Goal: Information Seeking & Learning: Understand process/instructions

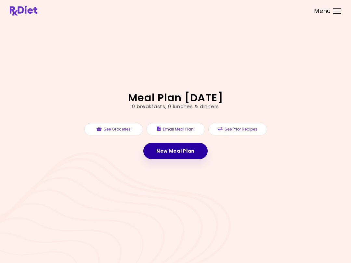
click at [170, 153] on link "New Meal Plan" at bounding box center [175, 151] width 64 height 16
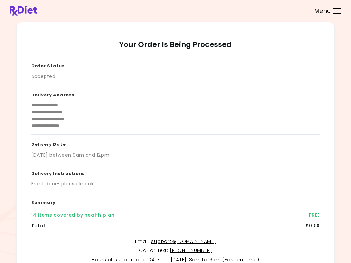
click at [80, 258] on p "Hours of support are [DATE] to [DATE], 8am to 6pm (Eastern Time)" at bounding box center [175, 260] width 288 height 8
click at [340, 8] on header at bounding box center [175, 10] width 351 height 21
click at [340, 13] on div "Menu" at bounding box center [337, 10] width 8 height 5
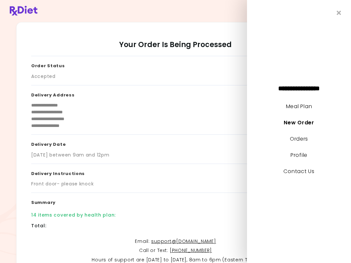
click at [308, 106] on link "Meal Plan" at bounding box center [299, 106] width 26 height 7
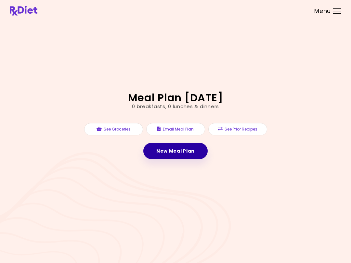
click at [191, 147] on link "New Meal Plan" at bounding box center [175, 151] width 64 height 16
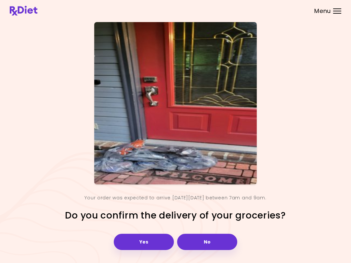
click at [163, 240] on button "Yes" at bounding box center [144, 242] width 60 height 16
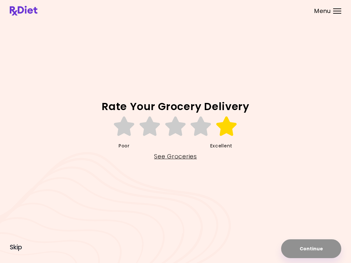
click at [226, 129] on icon at bounding box center [226, 126] width 22 height 19
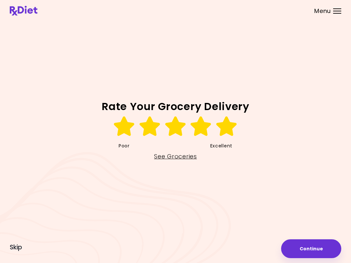
click at [309, 248] on button "Continue" at bounding box center [311, 248] width 60 height 19
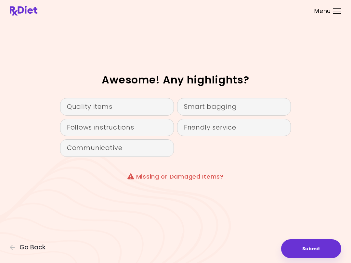
click at [235, 105] on div "Smart bagging" at bounding box center [234, 107] width 114 height 18
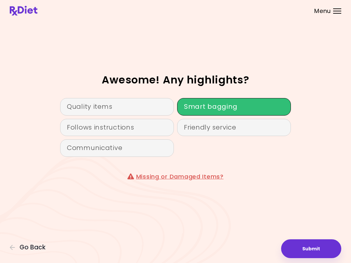
click at [143, 106] on div "Quality items" at bounding box center [117, 107] width 114 height 18
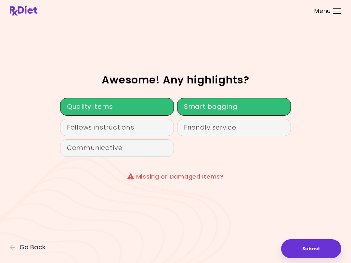
click at [150, 128] on div "Follows instructions" at bounding box center [117, 128] width 114 height 18
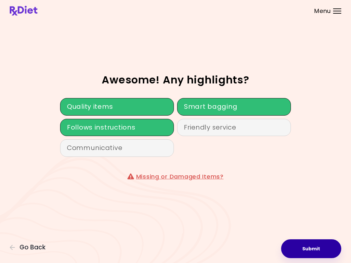
click at [305, 249] on button "Submit" at bounding box center [311, 248] width 60 height 19
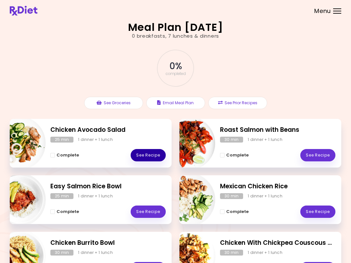
click at [156, 153] on link "See Recipe" at bounding box center [147, 155] width 35 height 12
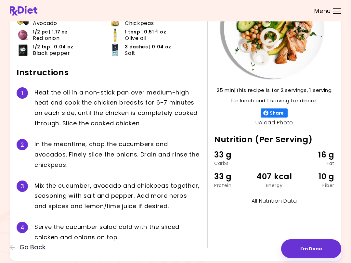
scroll to position [71, 0]
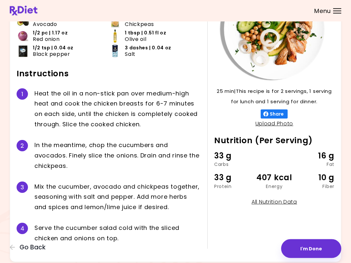
click at [315, 246] on button "I'm Done" at bounding box center [311, 248] width 60 height 19
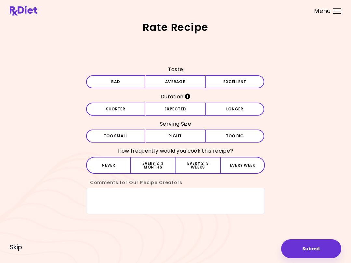
click at [240, 81] on button "Excellent" at bounding box center [234, 81] width 59 height 13
click at [225, 109] on button "Longer" at bounding box center [234, 109] width 59 height 13
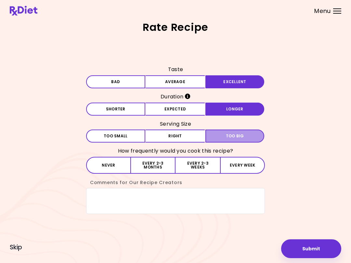
click at [226, 135] on span "Too big" at bounding box center [235, 136] width 18 height 4
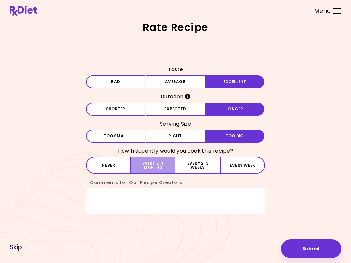
click at [170, 161] on button "Every 2-3 months" at bounding box center [153, 165] width 44 height 17
click at [302, 243] on button "Submit" at bounding box center [311, 248] width 60 height 19
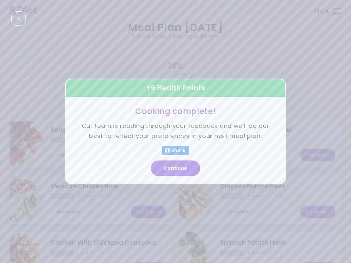
click at [182, 168] on button "Continue" at bounding box center [175, 169] width 49 height 16
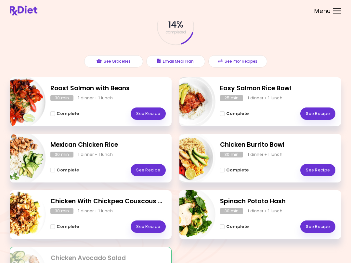
scroll to position [43, 0]
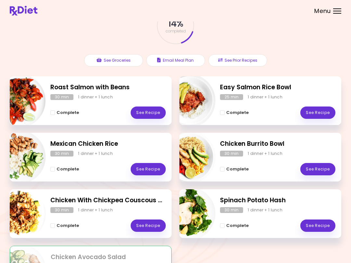
click at [341, 9] on header at bounding box center [175, 10] width 351 height 21
click at [338, 9] on div "Menu" at bounding box center [337, 10] width 8 height 5
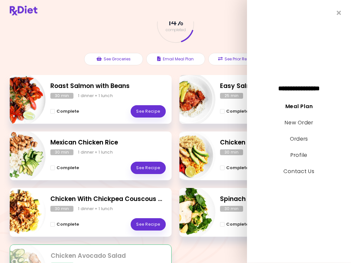
click at [336, 11] on icon "Close" at bounding box center [338, 13] width 5 height 6
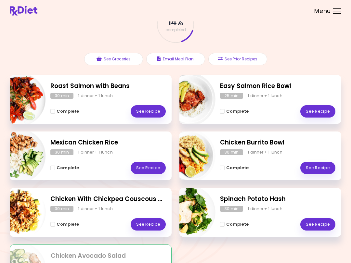
click at [323, 220] on link "See Recipe" at bounding box center [317, 224] width 35 height 12
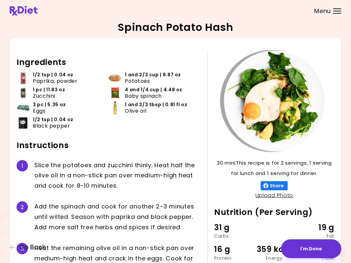
click at [242, 61] on img at bounding box center [274, 101] width 101 height 101
click at [302, 72] on img at bounding box center [274, 101] width 101 height 101
click at [304, 72] on img at bounding box center [274, 101] width 101 height 101
click at [46, 244] on button "Go Back" at bounding box center [29, 247] width 39 height 7
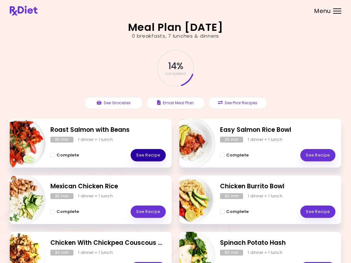
click at [155, 154] on link "See Recipe" at bounding box center [147, 155] width 35 height 12
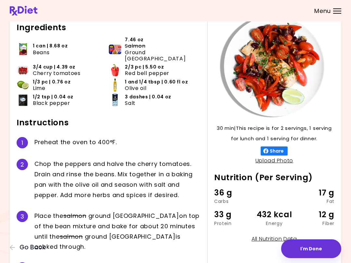
scroll to position [34, 0]
click at [195, 137] on div "Preheat the oven to 400°F." at bounding box center [117, 142] width 166 height 11
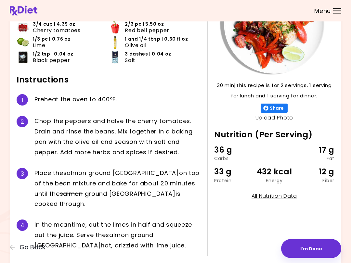
scroll to position [85, 0]
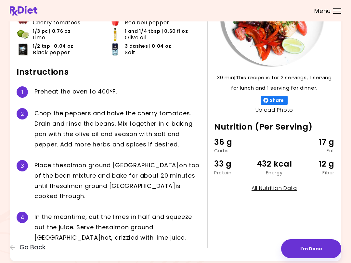
click at [196, 123] on div "Chop the peppers and halve the cherry tomatoes. Drain and rinse the beans. Mix …" at bounding box center [117, 128] width 166 height 41
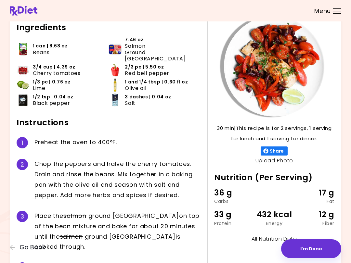
scroll to position [34, 0]
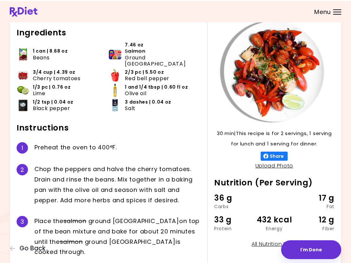
scroll to position [30, 0]
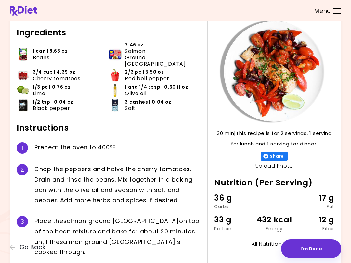
click at [38, 245] on span "Go Back" at bounding box center [32, 247] width 26 height 7
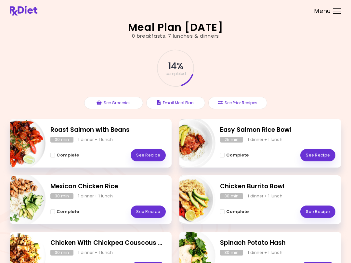
click at [322, 152] on link "See Recipe" at bounding box center [317, 155] width 35 height 12
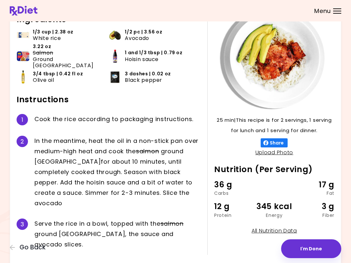
scroll to position [49, 0]
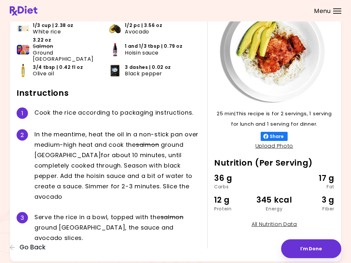
click at [33, 246] on span "Go Back" at bounding box center [32, 247] width 26 height 7
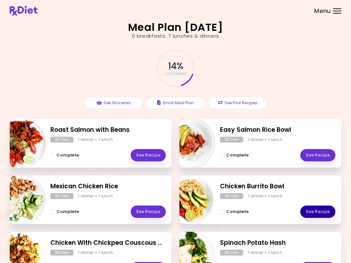
click at [323, 206] on link "See Recipe" at bounding box center [317, 211] width 35 height 12
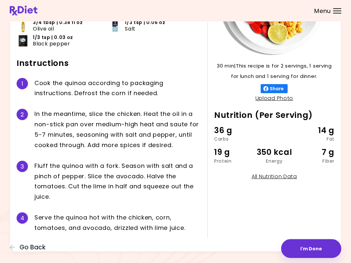
scroll to position [104, 0]
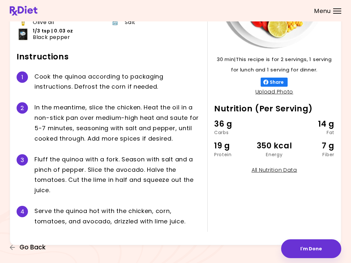
click at [40, 251] on span "Go Back" at bounding box center [32, 247] width 26 height 7
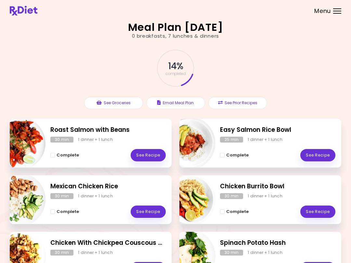
click at [152, 208] on link "See Recipe" at bounding box center [147, 211] width 35 height 12
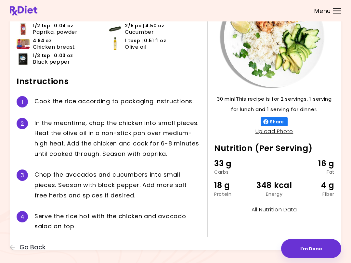
scroll to position [70, 0]
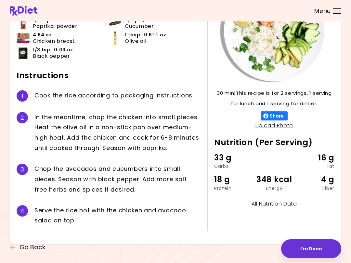
click at [41, 248] on span "Go Back" at bounding box center [32, 247] width 26 height 7
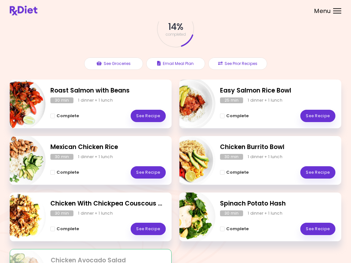
scroll to position [40, 0]
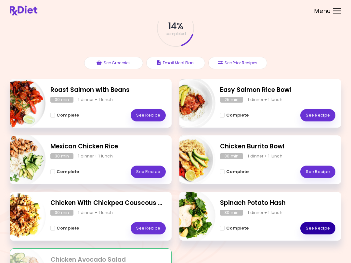
click at [319, 227] on link "See Recipe" at bounding box center [317, 228] width 35 height 12
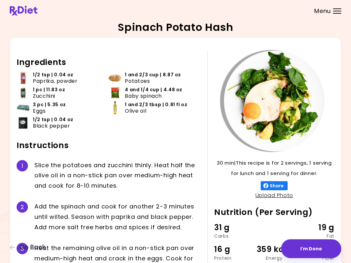
click at [36, 250] on span "Go Back" at bounding box center [32, 247] width 26 height 7
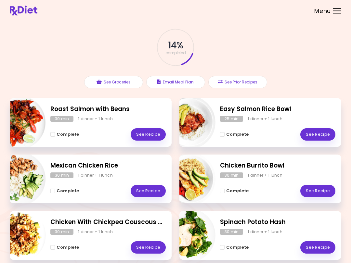
scroll to position [25, 0]
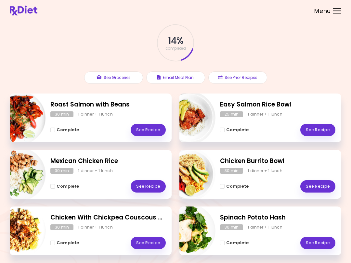
click at [152, 240] on link "See Recipe" at bounding box center [147, 243] width 35 height 12
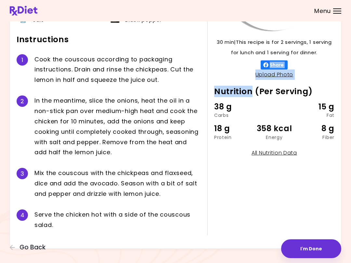
scroll to position [124, 0]
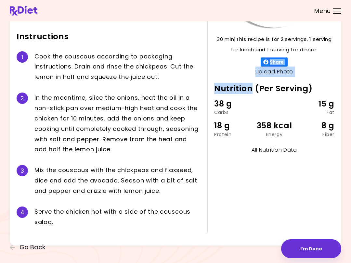
click at [215, 231] on div "30 min 30 min | This recipe is for 2 servings, 1 serving for lunch and 1 servin…" at bounding box center [175, 80] width 331 height 332
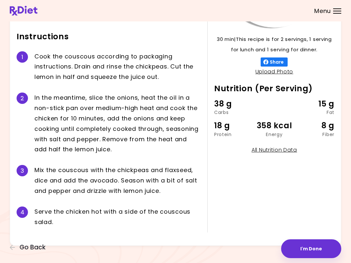
click at [215, 232] on div "30 min 30 min | This recipe is for 2 servings, 1 serving for lunch and 1 servin…" at bounding box center [175, 80] width 331 height 332
click at [214, 233] on div "30 min 30 min | This recipe is for 2 servings, 1 serving for lunch and 1 servin…" at bounding box center [175, 80] width 331 height 332
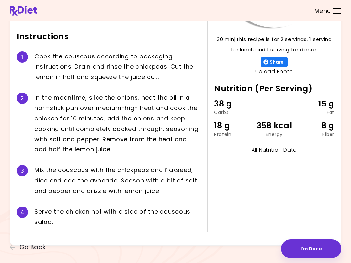
click at [214, 233] on div "30 min 30 min | This recipe is for 2 servings, 1 serving for lunch and 1 servin…" at bounding box center [175, 80] width 331 height 332
click at [214, 234] on div "30 min 30 min | This recipe is for 2 servings, 1 serving for lunch and 1 servin…" at bounding box center [175, 80] width 331 height 332
click at [214, 233] on div "30 min 30 min | This recipe is for 2 servings, 1 serving for lunch and 1 servin…" at bounding box center [175, 80] width 331 height 332
click at [214, 234] on div "30 min 30 min | This recipe is for 2 servings, 1 serving for lunch and 1 servin…" at bounding box center [175, 80] width 331 height 332
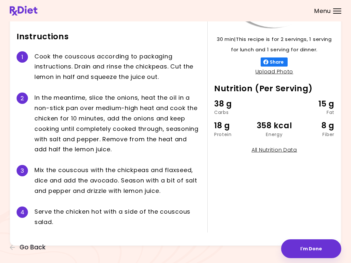
click at [214, 234] on div "30 min 30 min | This recipe is for 2 servings, 1 serving for lunch and 1 servin…" at bounding box center [175, 80] width 331 height 332
click at [213, 235] on div "30 min 30 min | This recipe is for 2 servings, 1 serving for lunch and 1 servin…" at bounding box center [175, 80] width 331 height 332
click at [214, 234] on div "30 min 30 min | This recipe is for 2 servings, 1 serving for lunch and 1 servin…" at bounding box center [175, 80] width 331 height 332
click at [213, 234] on div "30 min 30 min | This recipe is for 2 servings, 1 serving for lunch and 1 servin…" at bounding box center [175, 80] width 331 height 332
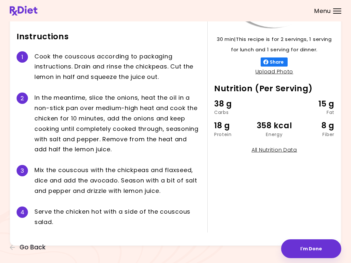
click at [213, 235] on div "30 min 30 min | This recipe is for 2 servings, 1 serving for lunch and 1 servin…" at bounding box center [175, 80] width 331 height 332
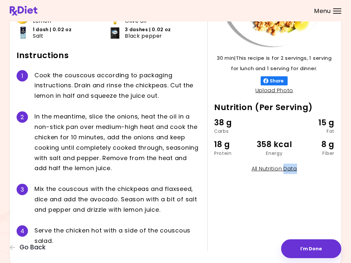
scroll to position [103, 0]
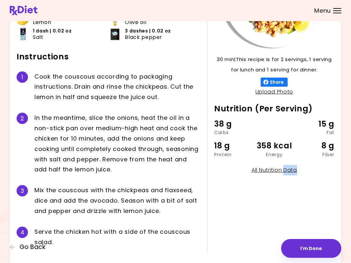
click at [227, 213] on div "30 min 30 min | This recipe is for 2 servings, 1 serving for lunch and 1 servin…" at bounding box center [270, 99] width 127 height 305
click at [224, 207] on div "30 min 30 min | This recipe is for 2 servings, 1 serving for lunch and 1 servin…" at bounding box center [270, 99] width 127 height 305
click at [218, 225] on div "30 min 30 min | This recipe is for 2 servings, 1 serving for lunch and 1 servin…" at bounding box center [270, 99] width 127 height 305
click at [215, 236] on div "30 min 30 min | This recipe is for 2 servings, 1 serving for lunch and 1 servin…" at bounding box center [270, 99] width 127 height 305
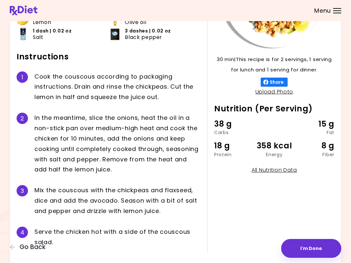
click at [214, 236] on div "30 min 30 min | This recipe is for 2 servings, 1 serving for lunch and 1 servin…" at bounding box center [270, 99] width 127 height 305
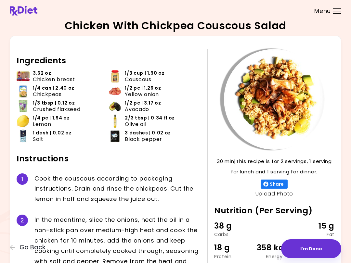
scroll to position [0, 0]
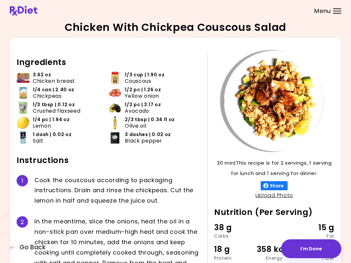
click at [218, 240] on div "38 g Carbs 15 g Fat 18 g Protein 358 kcal Energy 8 g Fiber" at bounding box center [274, 244] width 120 height 47
click at [29, 246] on span "Go Back" at bounding box center [32, 247] width 26 height 7
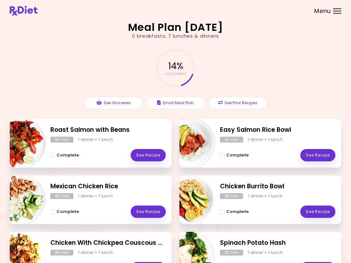
click at [157, 152] on link "See Recipe" at bounding box center [147, 155] width 35 height 12
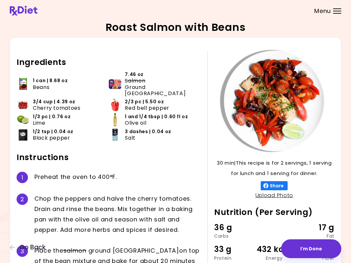
click at [108, 259] on div "Place the salmon ground turkey on top of the bean mixture and bake for about 20…" at bounding box center [117, 265] width 166 height 41
click at [126, 261] on div "Place the salmon ground turkey on top of the bean mixture and bake for about 20…" at bounding box center [117, 265] width 166 height 41
click at [34, 244] on span "Go Back" at bounding box center [32, 247] width 26 height 7
